Goal: Check status

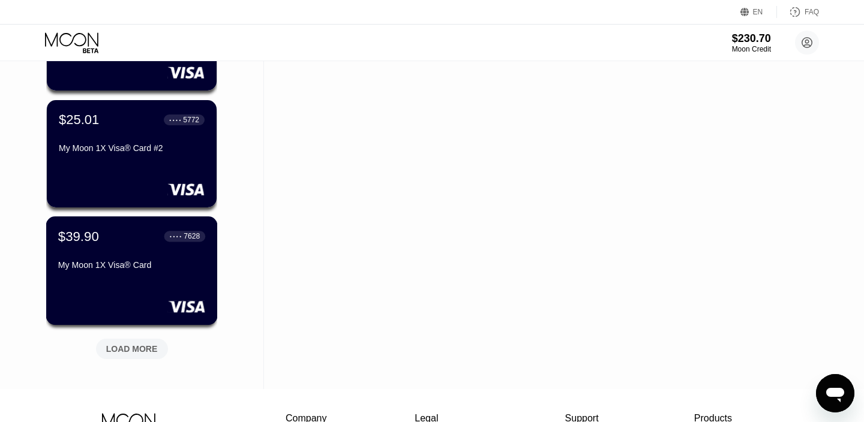
scroll to position [412, 0]
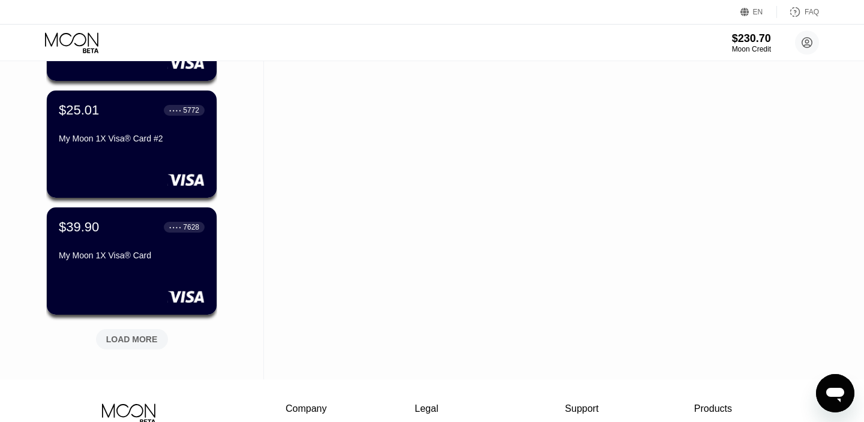
click at [134, 344] on div "LOAD MORE" at bounding box center [132, 339] width 52 height 11
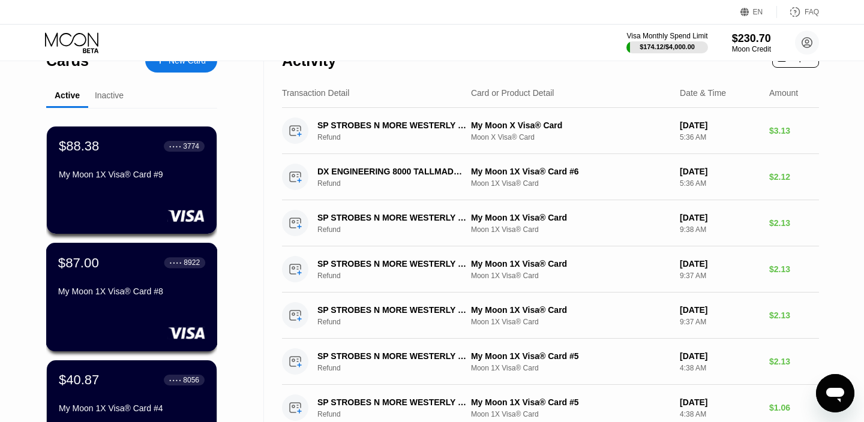
scroll to position [0, 0]
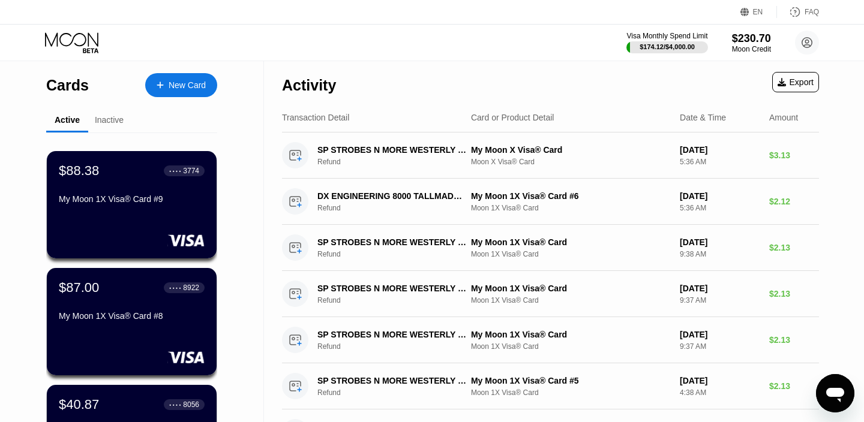
click at [115, 121] on div "Inactive" at bounding box center [109, 120] width 29 height 10
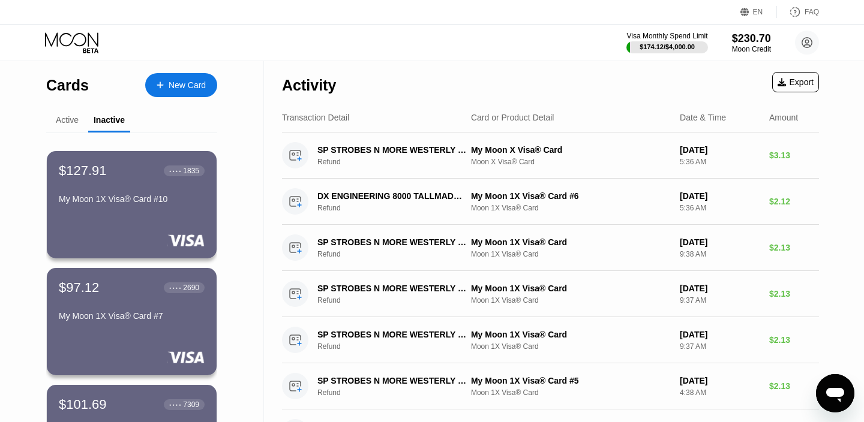
click at [70, 118] on div "Active" at bounding box center [67, 120] width 23 height 10
